Goal: Task Accomplishment & Management: Manage account settings

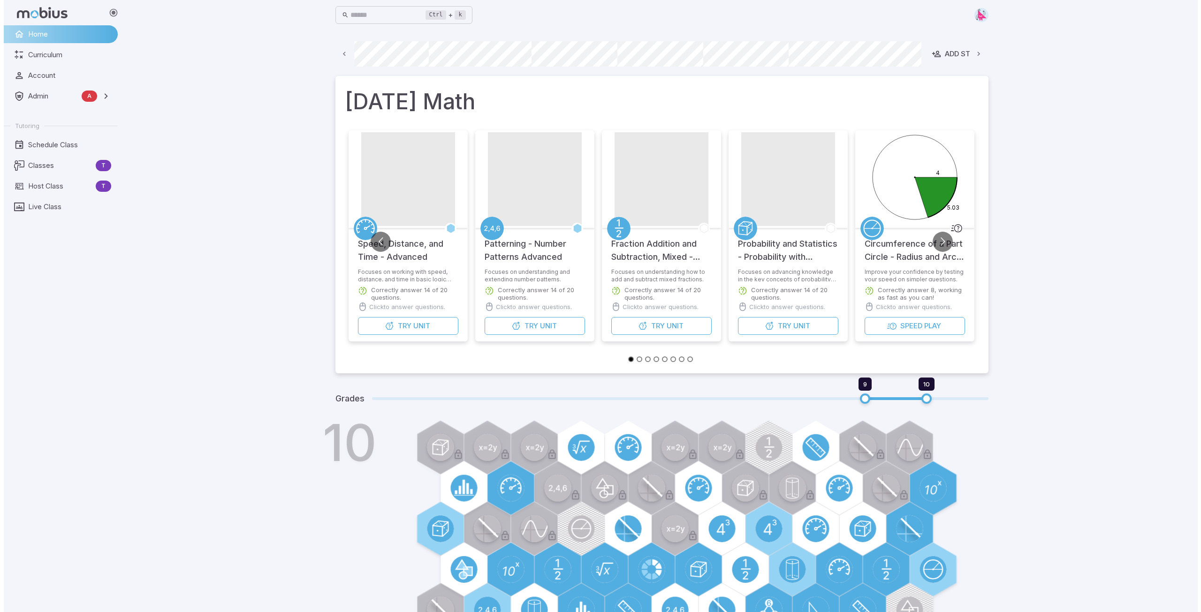
scroll to position [0, 506]
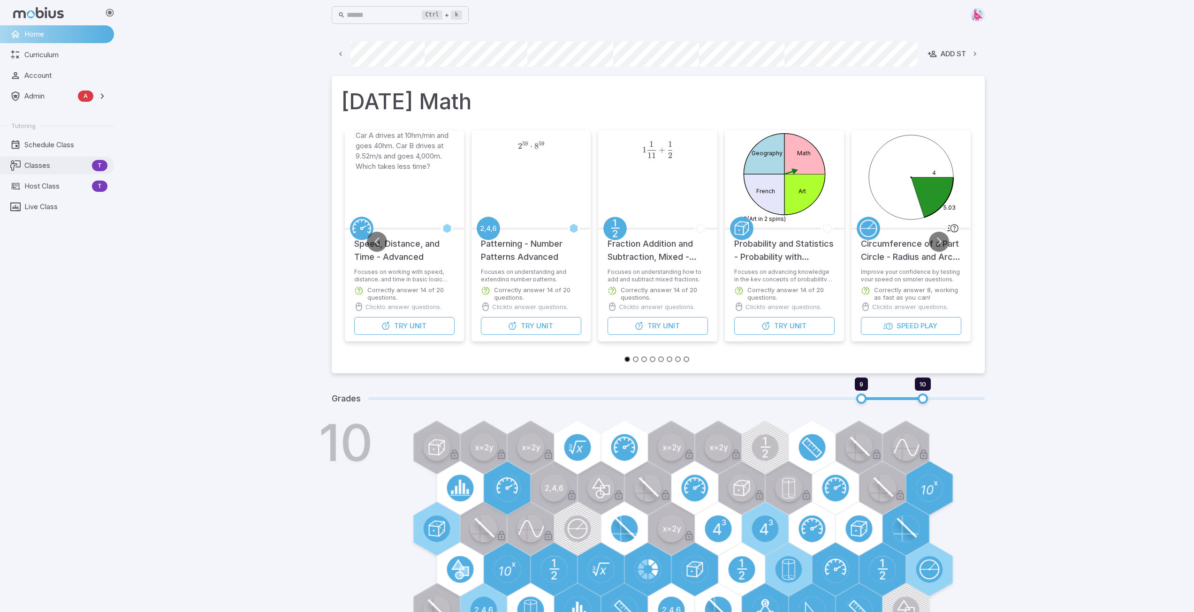
click at [45, 166] on span "Classes" at bounding box center [56, 165] width 64 height 10
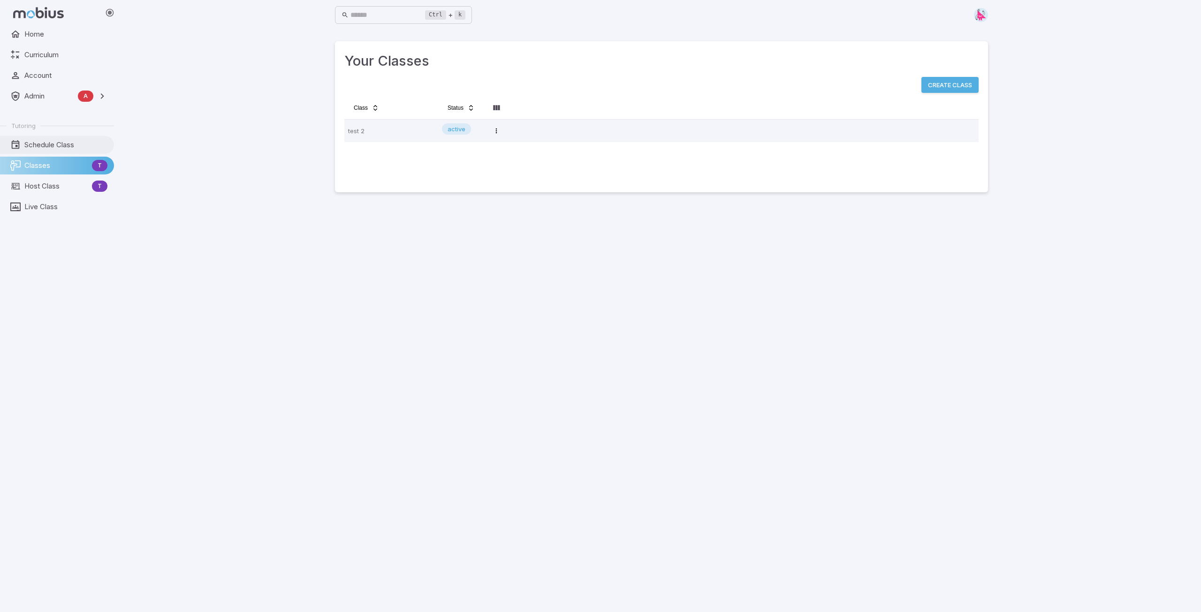
click at [38, 137] on link "Schedule Class" at bounding box center [57, 145] width 114 height 18
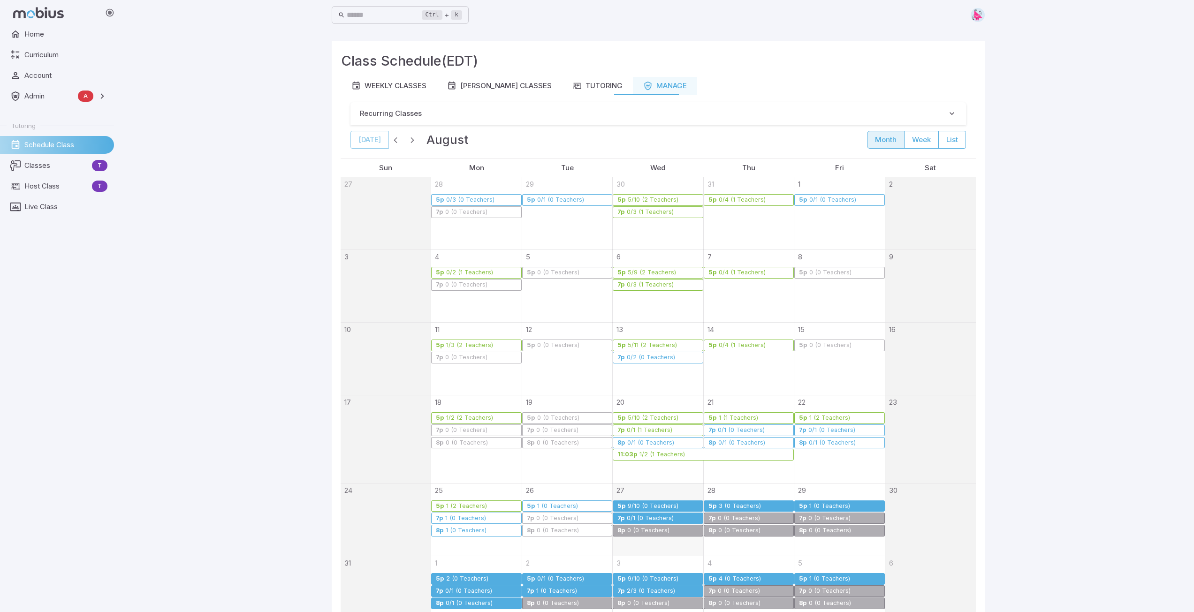
click at [649, 408] on div "0/1 (0 Teachers)" at bounding box center [650, 518] width 48 height 7
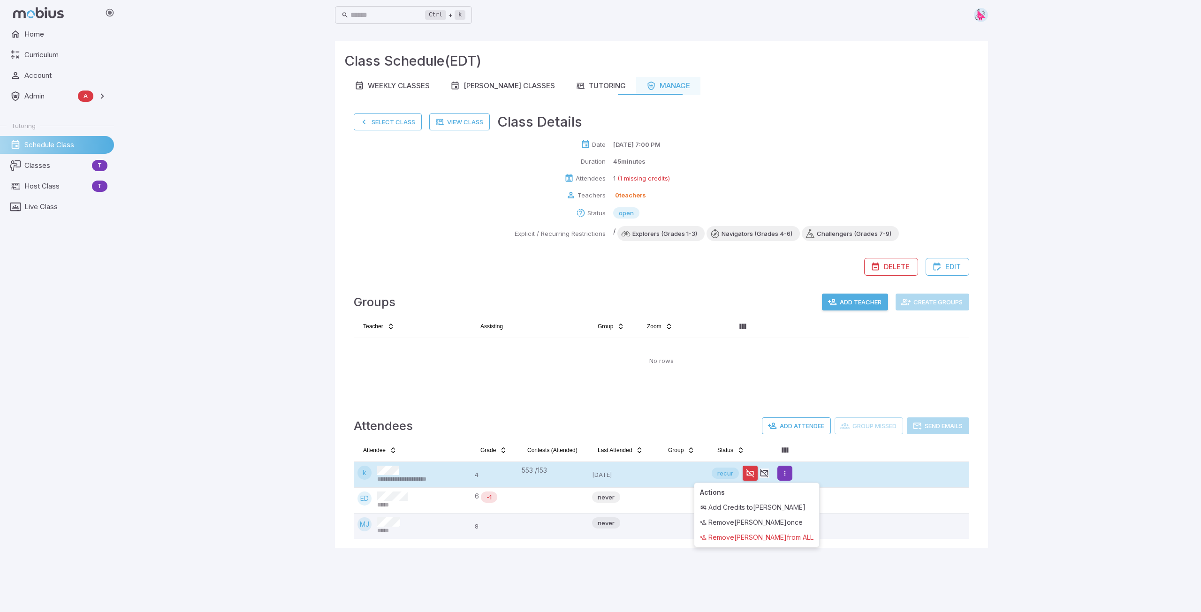
click at [785, 408] on html "**********" at bounding box center [600, 306] width 1201 height 612
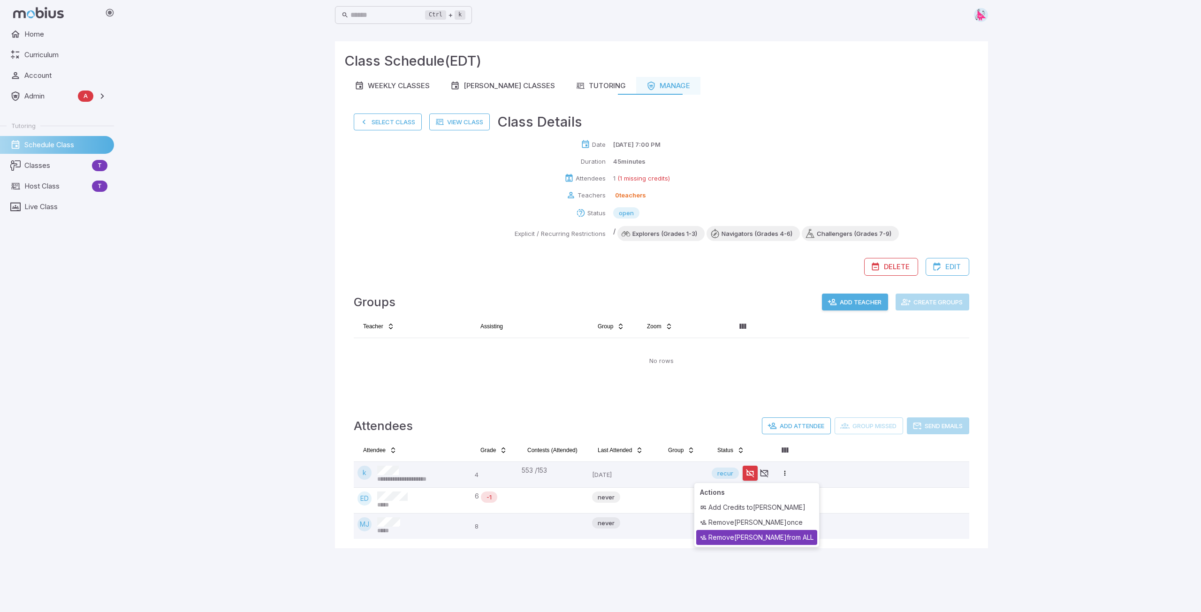
click at [761, 408] on div "Remove krystal from ALL" at bounding box center [756, 537] width 121 height 15
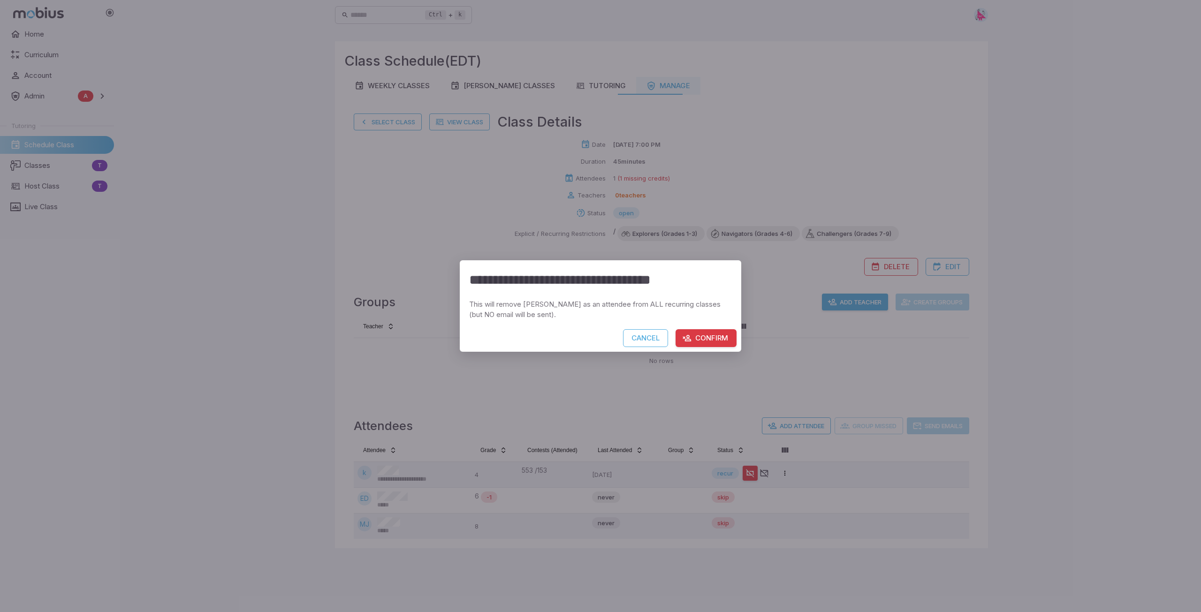
click at [717, 337] on button "Confirm" at bounding box center [705, 338] width 61 height 18
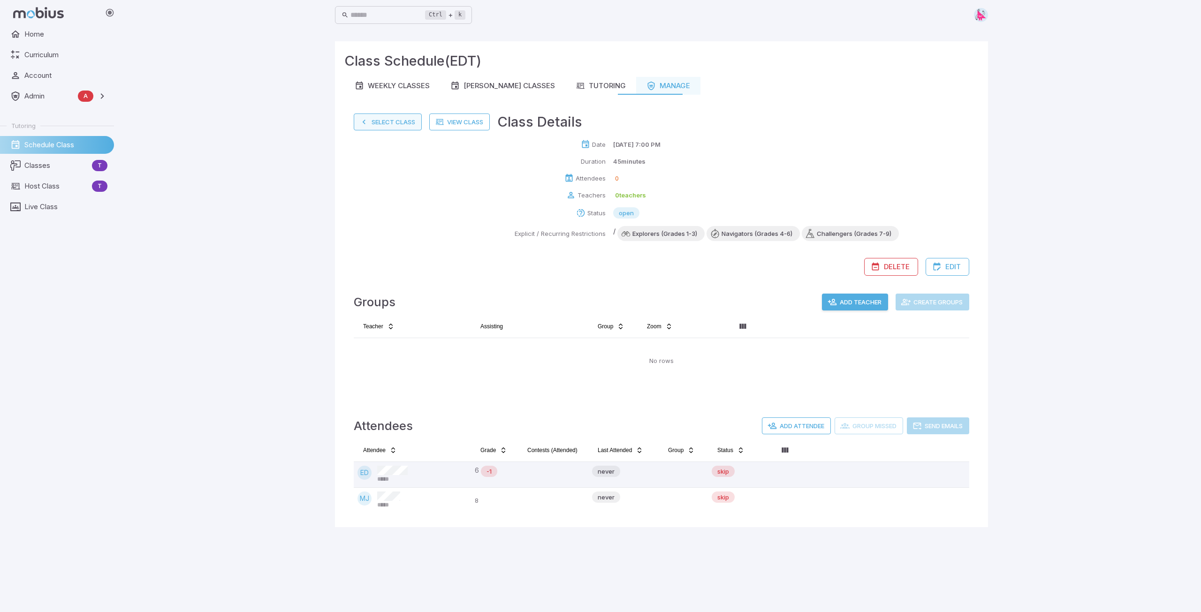
click at [384, 120] on button "Select Class" at bounding box center [388, 121] width 68 height 17
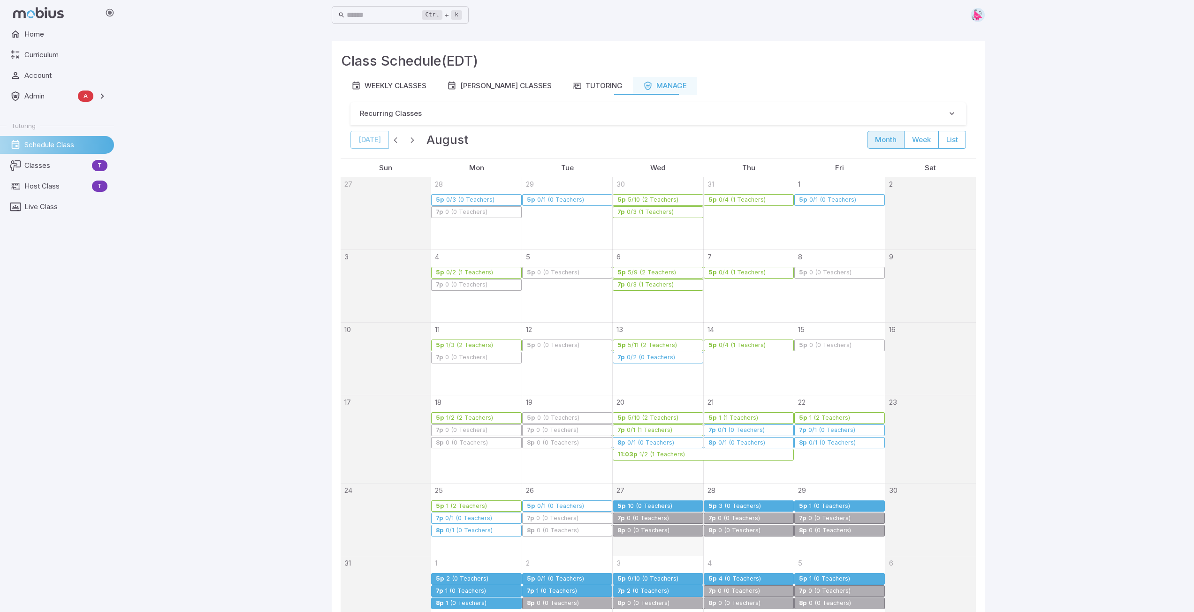
click at [648, 408] on div "10 (0 Teachers)" at bounding box center [649, 506] width 45 height 7
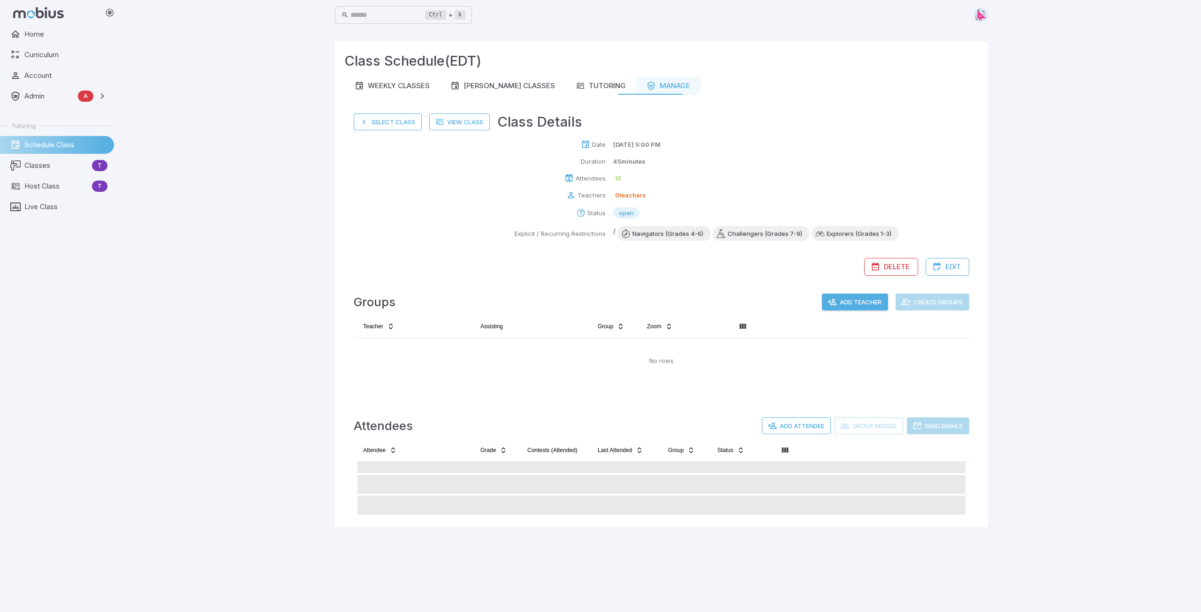
click at [800, 302] on button "Add Teacher" at bounding box center [855, 302] width 66 height 17
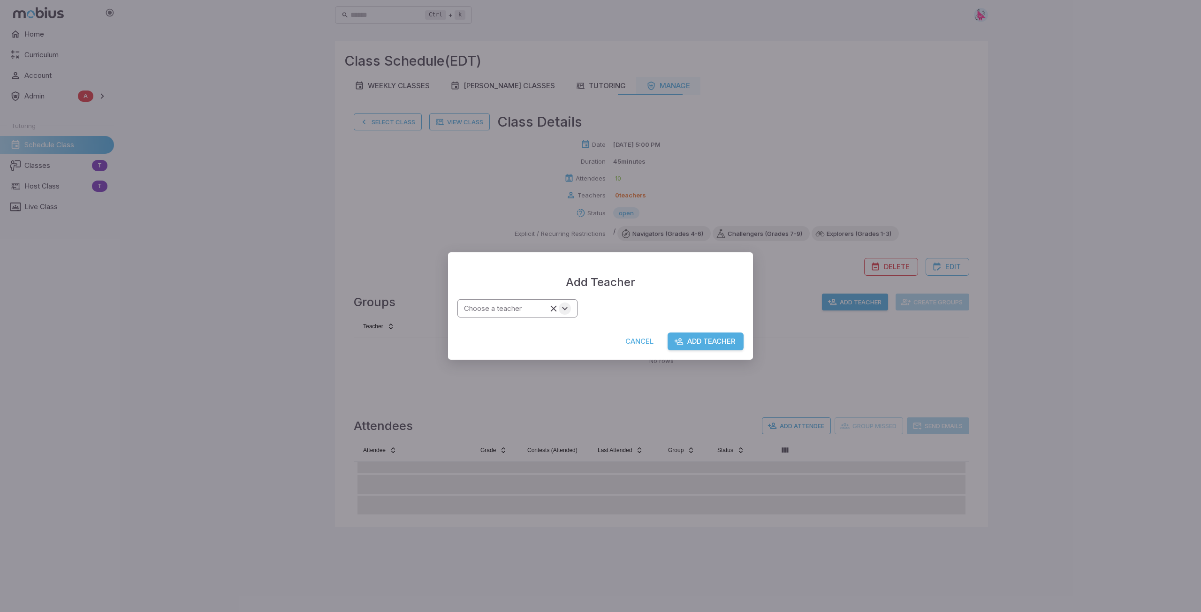
click at [570, 310] on button "Open" at bounding box center [565, 308] width 12 height 12
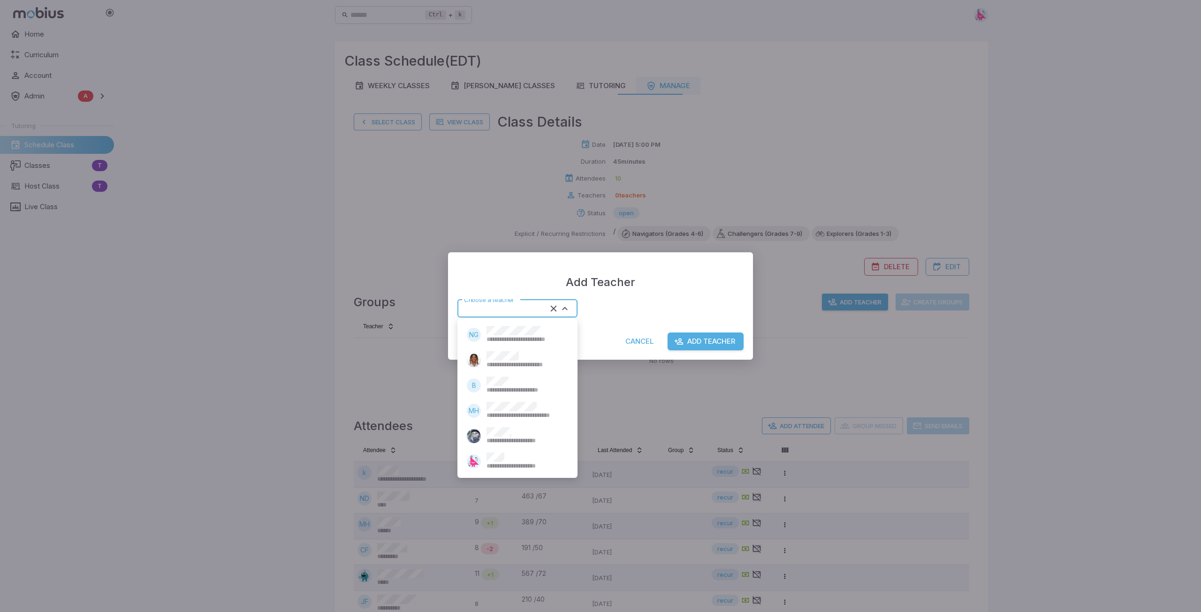
click at [507, 408] on span "**********" at bounding box center [524, 466] width 77 height 8
type input "*****"
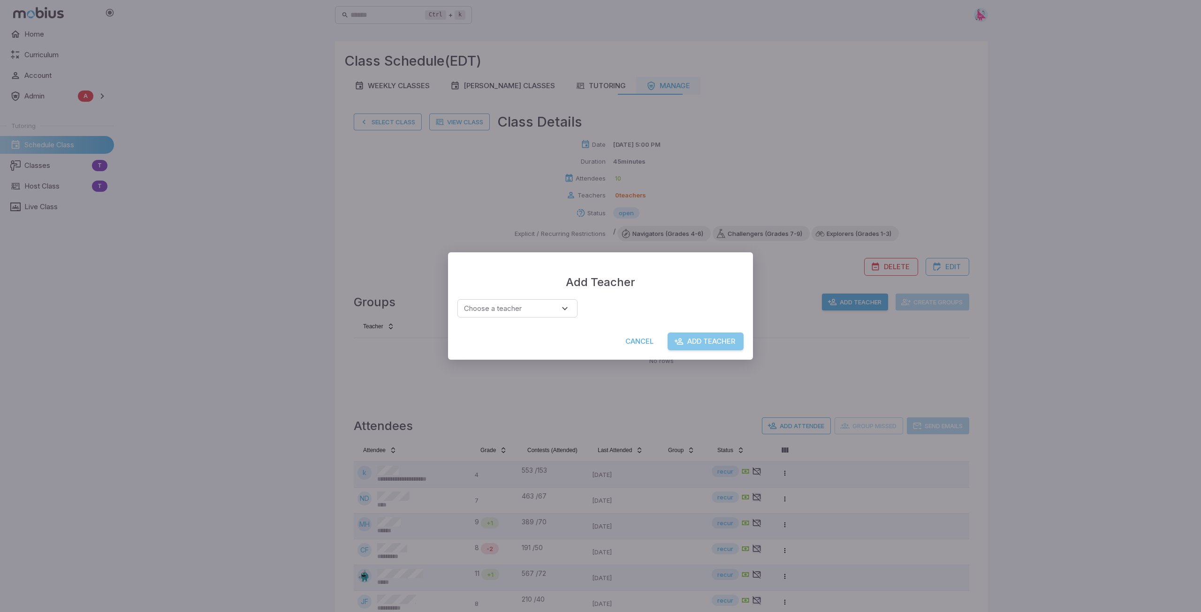
click at [715, 341] on button "Add Teacher" at bounding box center [705, 341] width 76 height 18
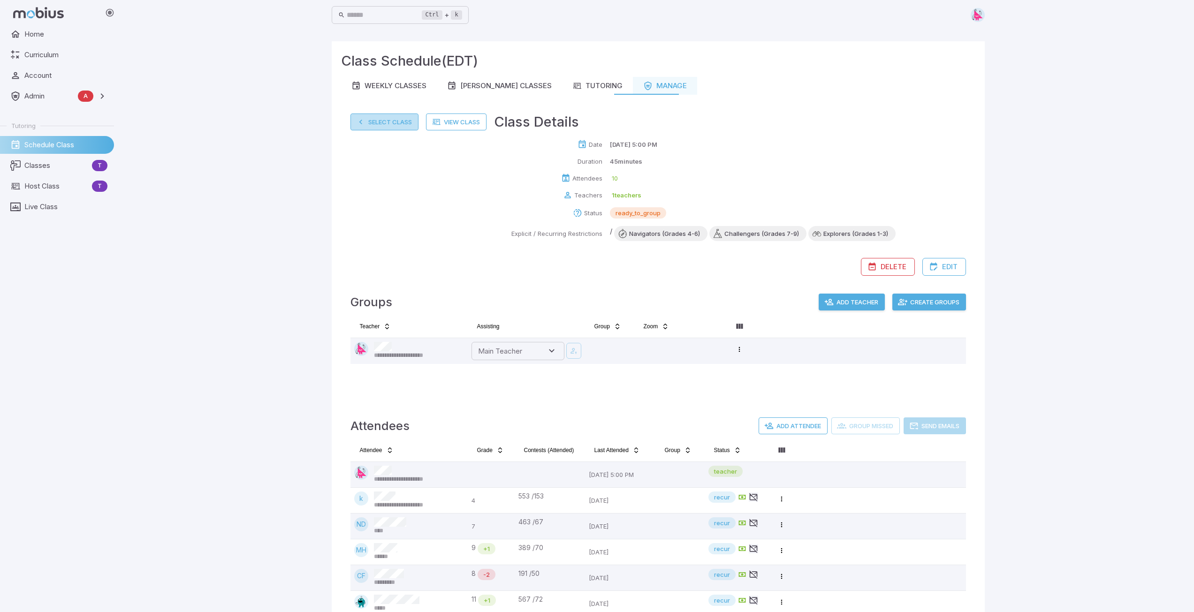
click at [374, 121] on button "Select Class" at bounding box center [384, 121] width 68 height 17
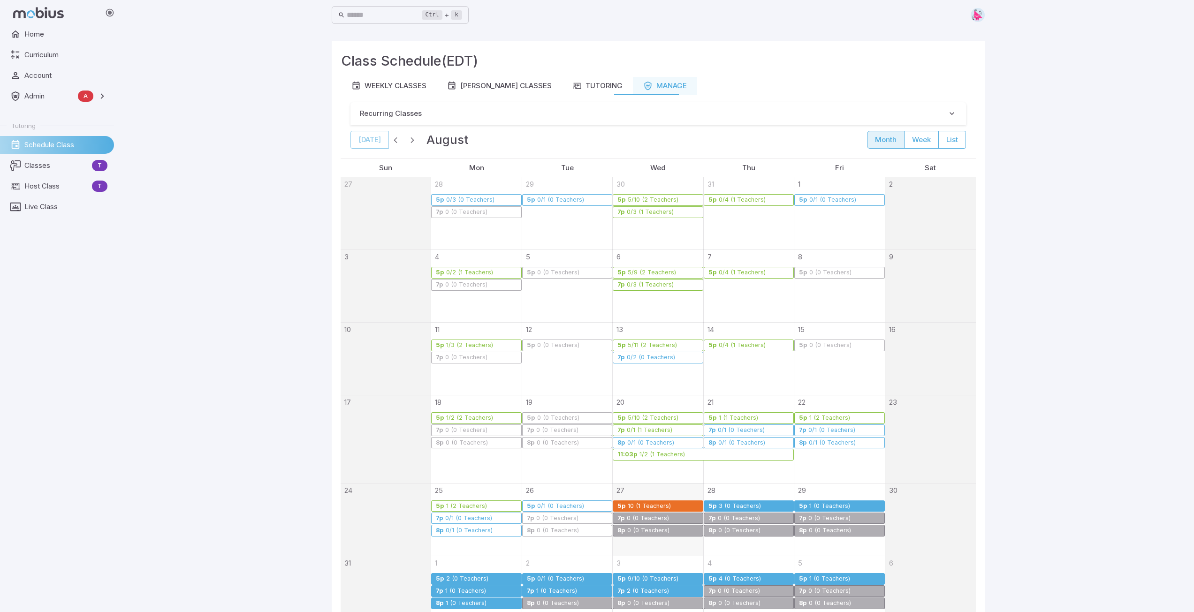
click at [471, 408] on div "0/1 (0 Teachers)" at bounding box center [469, 530] width 48 height 7
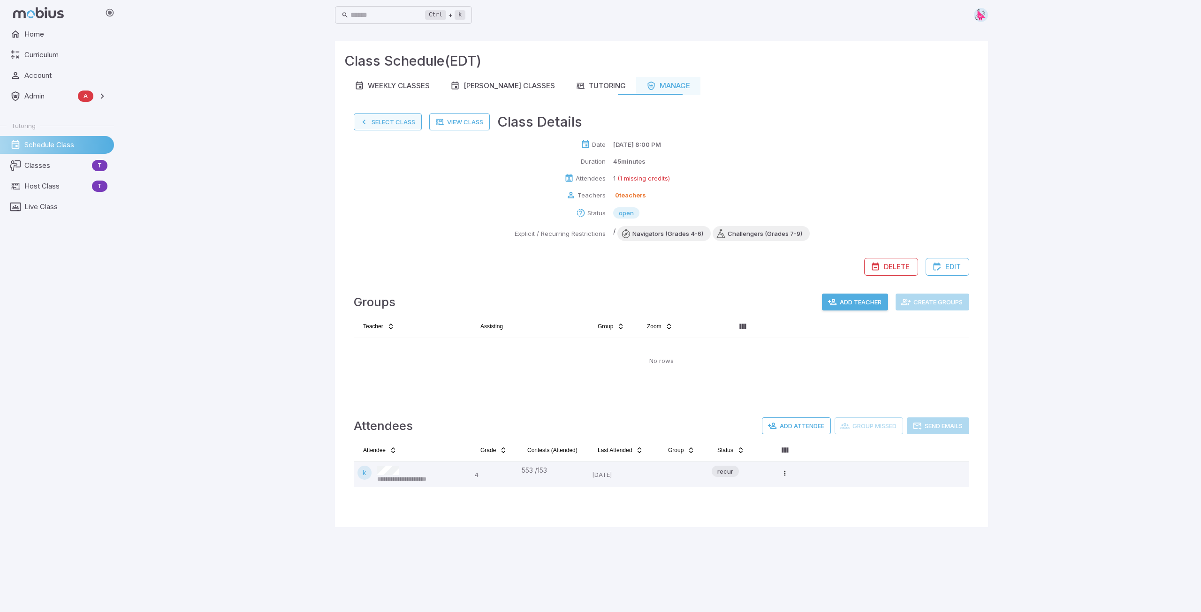
click at [383, 124] on button "Select Class" at bounding box center [388, 121] width 68 height 17
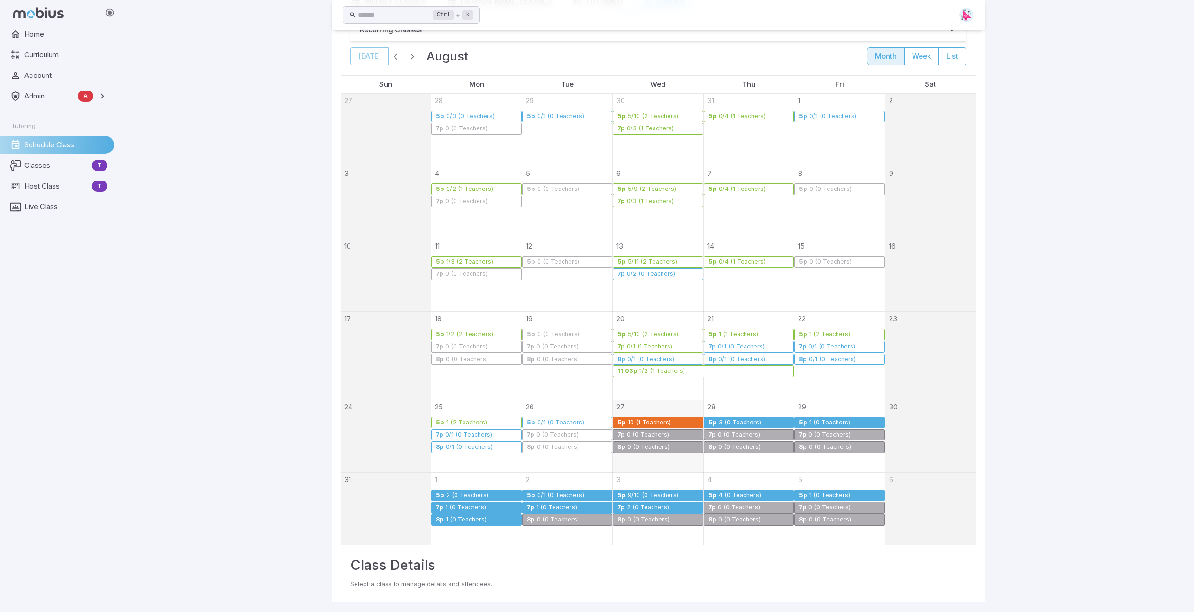
scroll to position [84, 0]
